Goal: Task Accomplishment & Management: Manage account settings

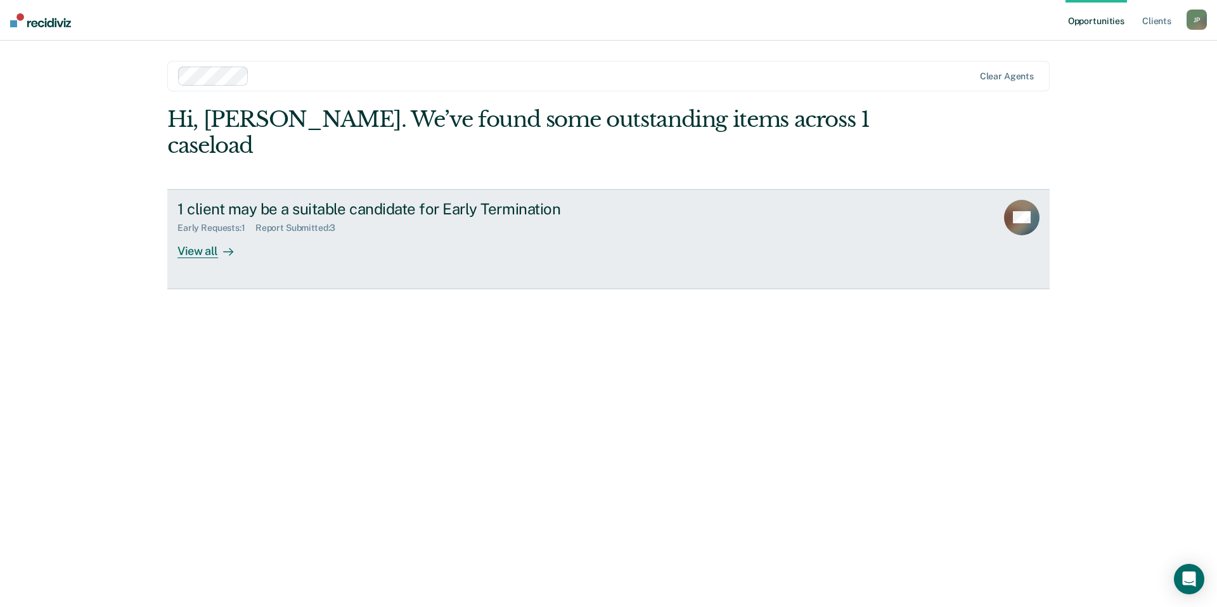
click at [341, 209] on div "1 client may be a suitable candidate for Early Termination Early Requests : 1 R…" at bounding box center [416, 229] width 476 height 58
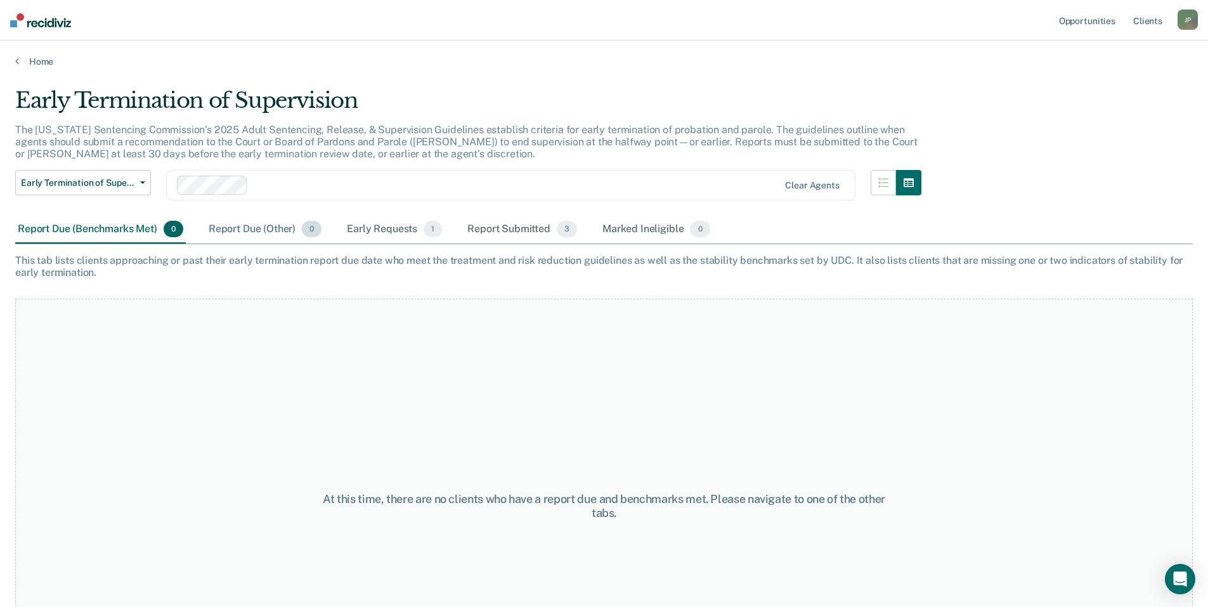
click at [264, 240] on div "Report Due (Other) 0" at bounding box center [265, 230] width 118 height 28
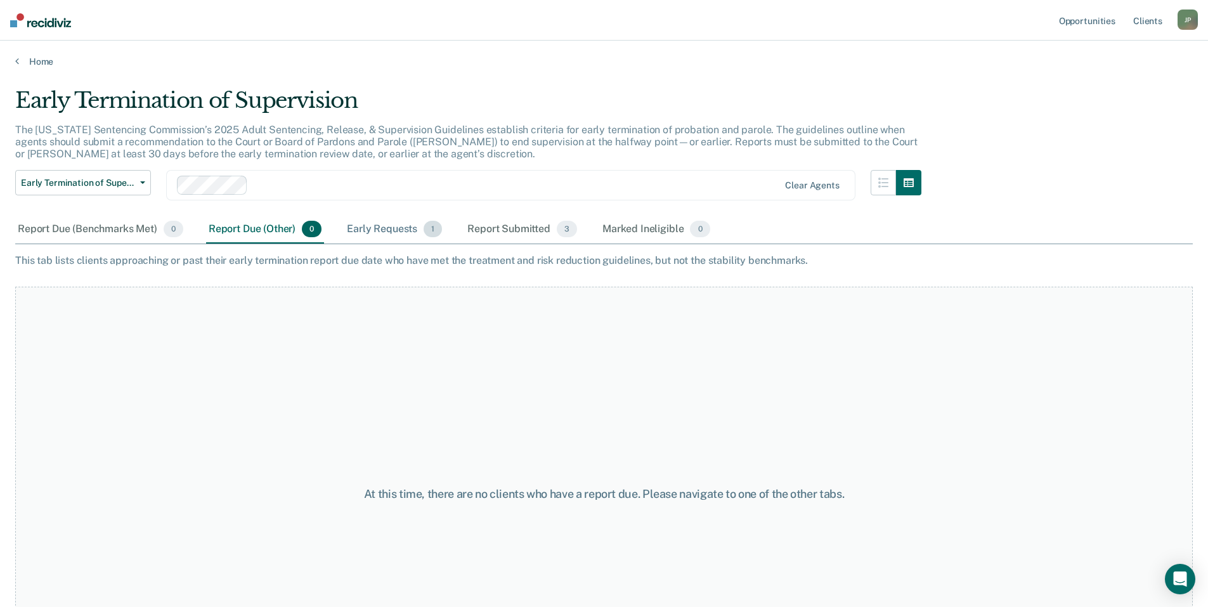
click at [387, 243] on div "Early Requests 1" at bounding box center [394, 230] width 100 height 28
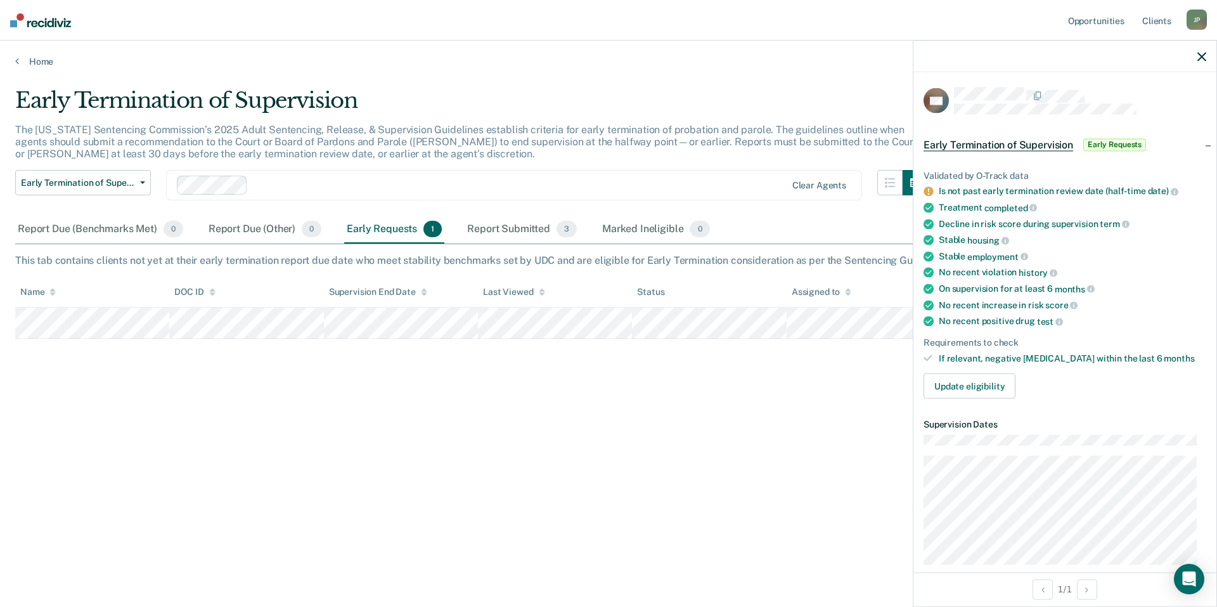
click at [1201, 56] on icon "button" at bounding box center [1202, 56] width 9 height 9
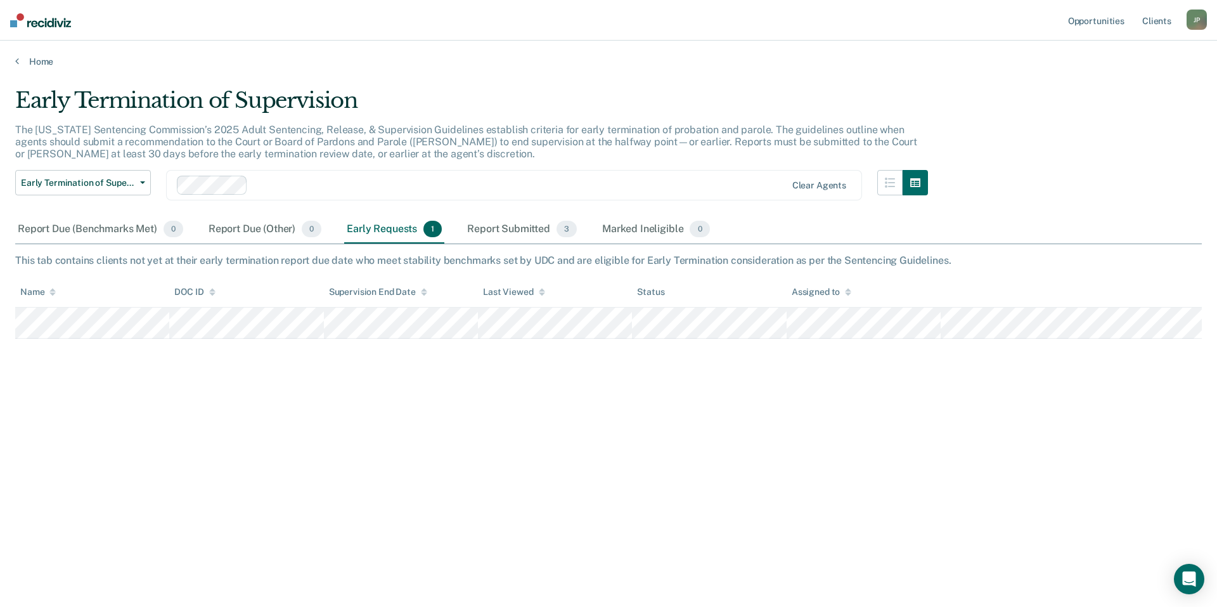
click at [1201, 17] on div "J P" at bounding box center [1197, 20] width 20 height 20
click at [1119, 82] on link "Log Out" at bounding box center [1146, 83] width 102 height 11
